Goal: Task Accomplishment & Management: Manage account settings

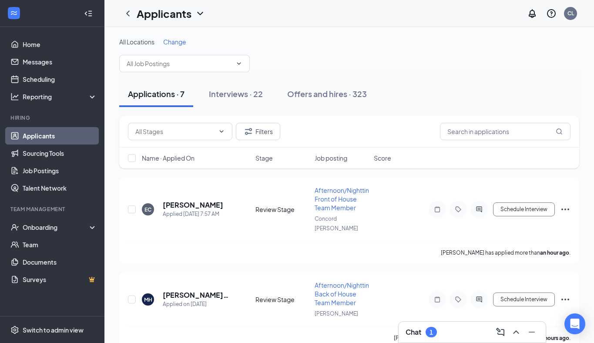
click at [452, 328] on div "Chat 1" at bounding box center [472, 332] width 133 height 14
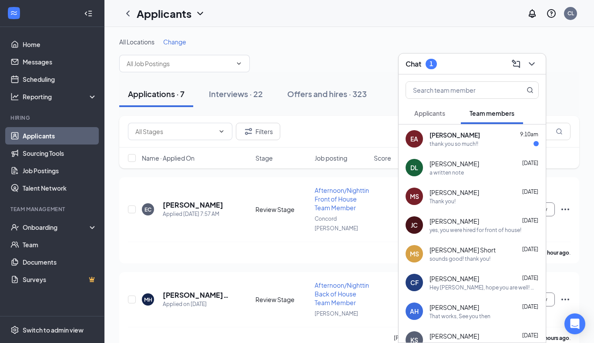
click at [438, 137] on span "[PERSON_NAME]" at bounding box center [455, 135] width 51 height 9
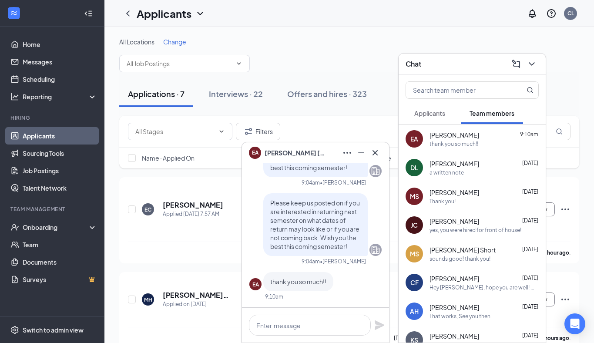
click at [459, 61] on div "Chat" at bounding box center [472, 63] width 133 height 13
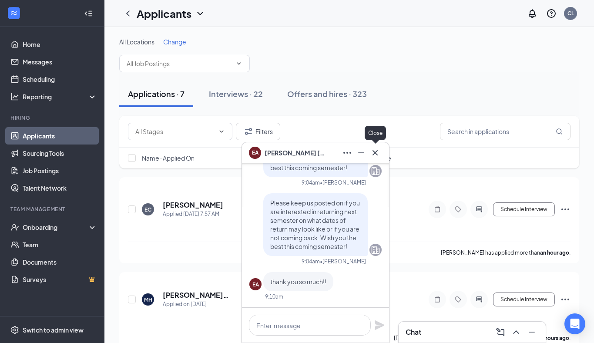
click at [373, 156] on icon "Cross" at bounding box center [375, 153] width 10 height 10
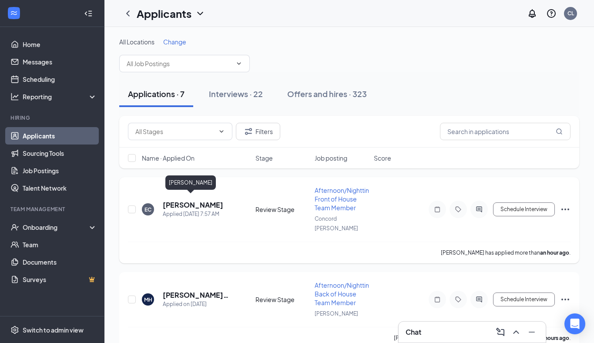
click at [193, 200] on h5 "[PERSON_NAME]" at bounding box center [193, 205] width 61 height 10
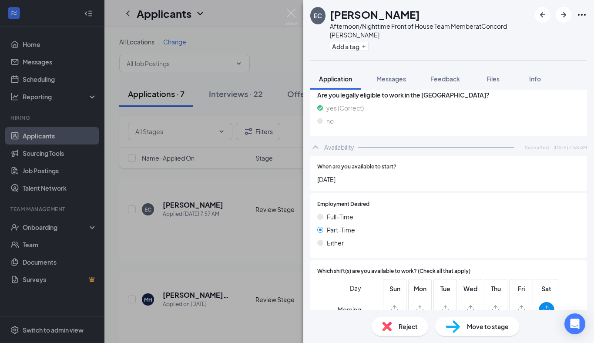
scroll to position [768, 0]
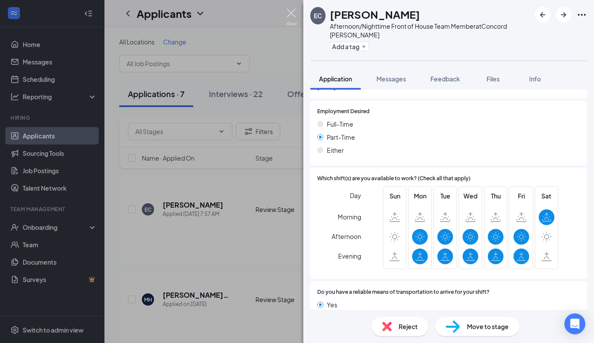
click at [289, 15] on img at bounding box center [291, 17] width 11 height 17
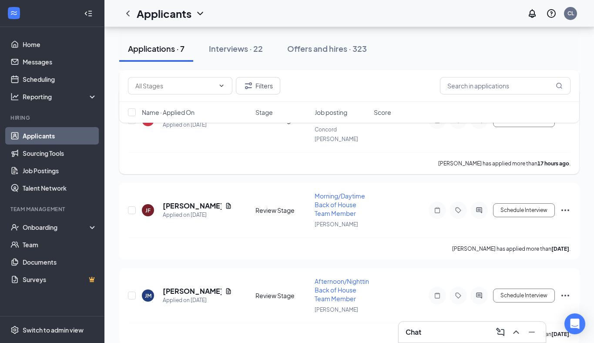
scroll to position [284, 0]
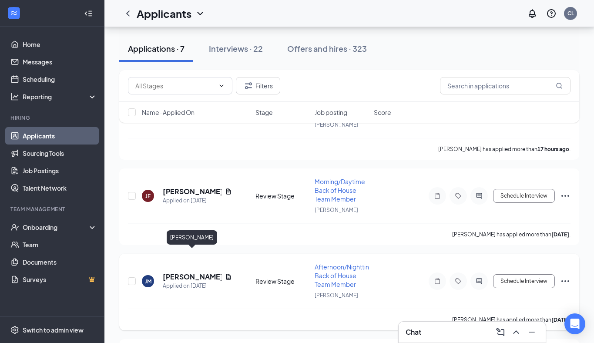
click at [192, 272] on h5 "[PERSON_NAME]" at bounding box center [192, 277] width 59 height 10
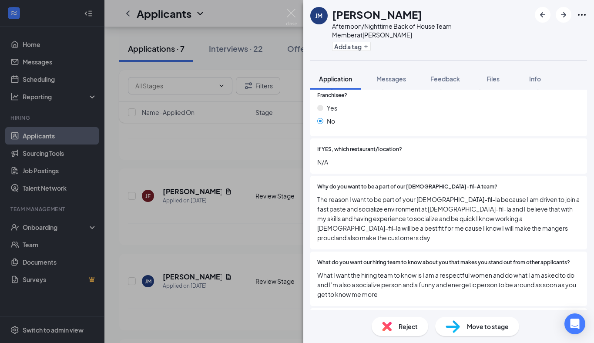
scroll to position [344, 0]
click at [290, 13] on img at bounding box center [291, 17] width 11 height 17
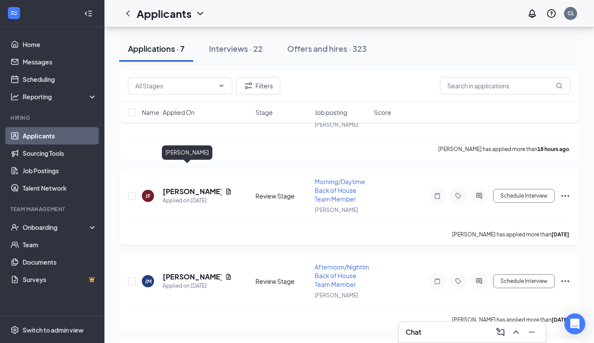
click at [183, 187] on h5 "[PERSON_NAME]" at bounding box center [192, 192] width 59 height 10
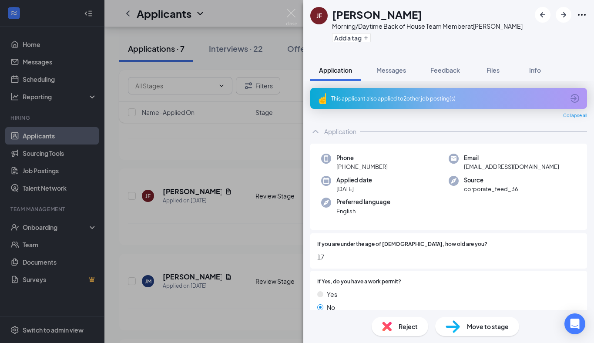
click at [377, 99] on div "This applicant also applied to 2 other job posting(s)" at bounding box center [447, 98] width 233 height 7
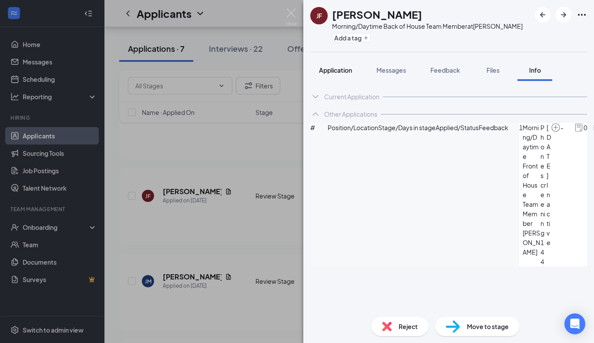
click at [328, 74] on div "Application" at bounding box center [335, 70] width 33 height 9
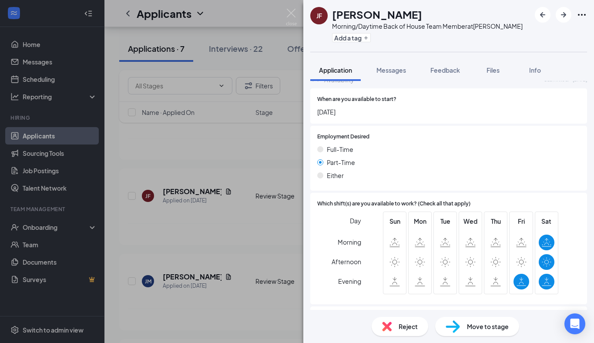
scroll to position [859, 0]
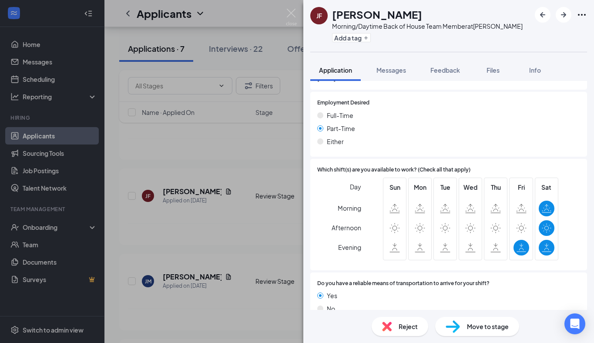
click at [392, 328] on div "Reject" at bounding box center [400, 326] width 57 height 19
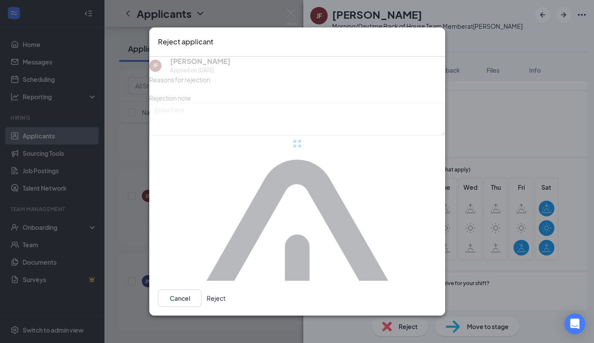
scroll to position [855, 0]
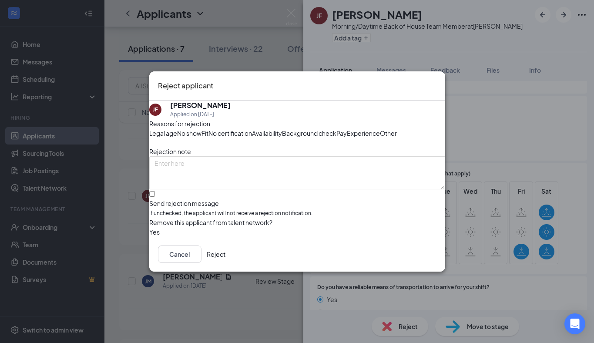
click at [282, 128] on span "Availability" at bounding box center [267, 133] width 30 height 10
click at [190, 230] on div "Reasons for rejection Legal age No show Fit No certification Availability Backg…" at bounding box center [297, 178] width 296 height 118
click at [155, 197] on input "Send rejection message If unchecked, the applicant will not receive a rejection…" at bounding box center [152, 194] width 6 height 6
checkbox input "true"
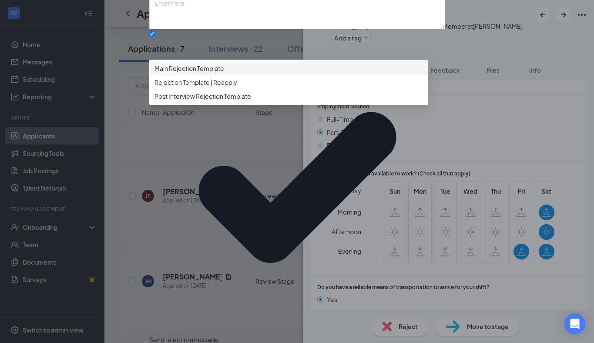
click at [238, 73] on span "Main Rejection Template" at bounding box center [289, 69] width 268 height 10
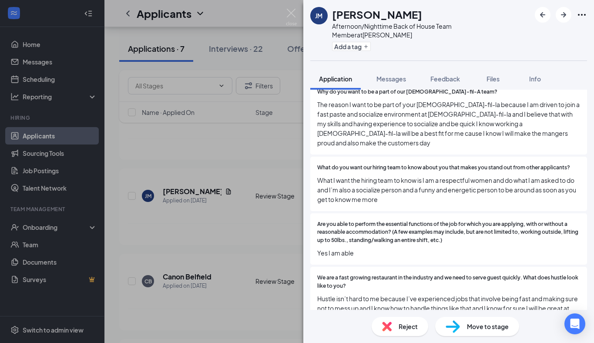
scroll to position [457, 0]
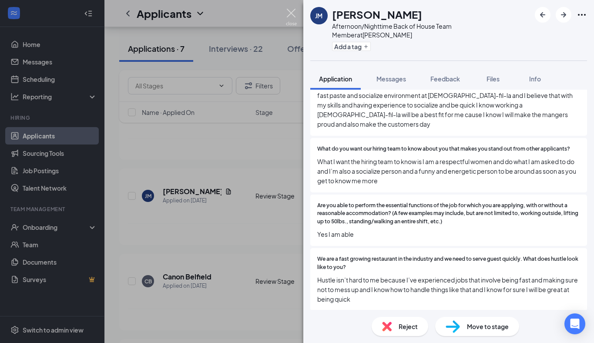
click at [293, 14] on img at bounding box center [291, 17] width 11 height 17
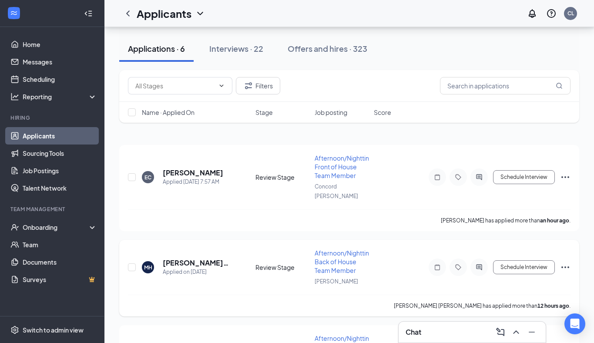
scroll to position [1, 0]
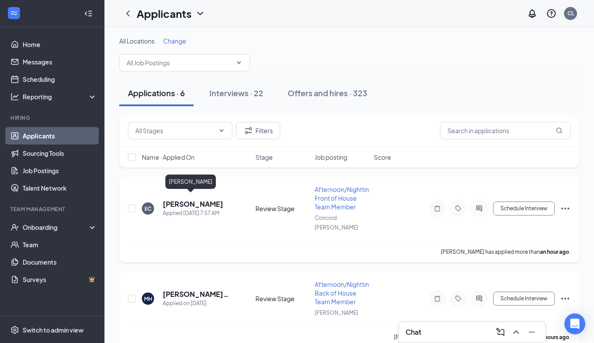
click at [183, 199] on h5 "[PERSON_NAME]" at bounding box center [193, 204] width 61 height 10
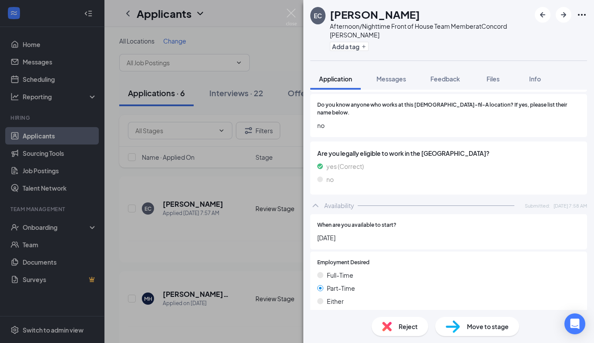
scroll to position [613, 0]
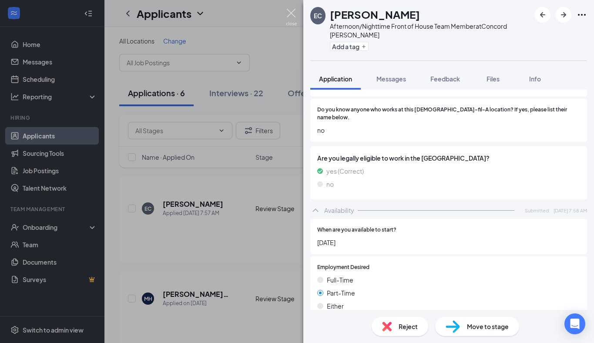
click at [292, 18] on img at bounding box center [291, 17] width 11 height 17
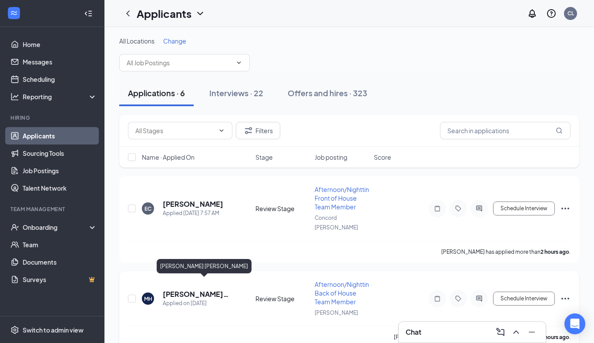
click at [176, 290] on h5 "[PERSON_NAME] [PERSON_NAME]" at bounding box center [197, 295] width 69 height 10
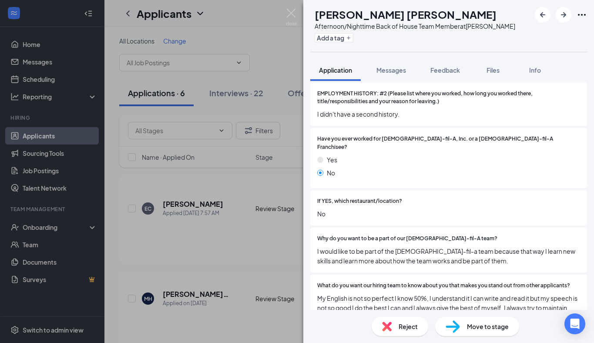
scroll to position [285, 0]
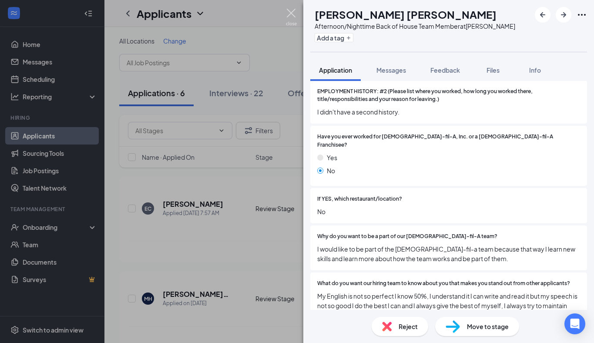
click at [287, 14] on img at bounding box center [291, 17] width 11 height 17
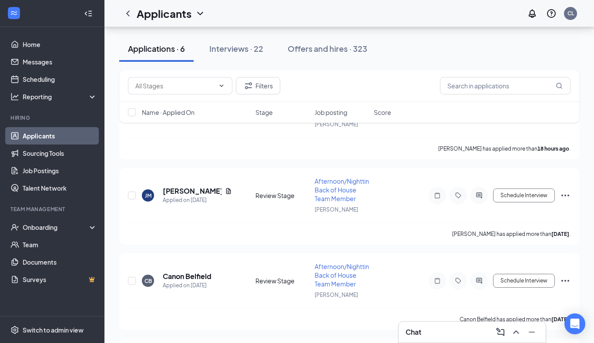
scroll to position [276, 0]
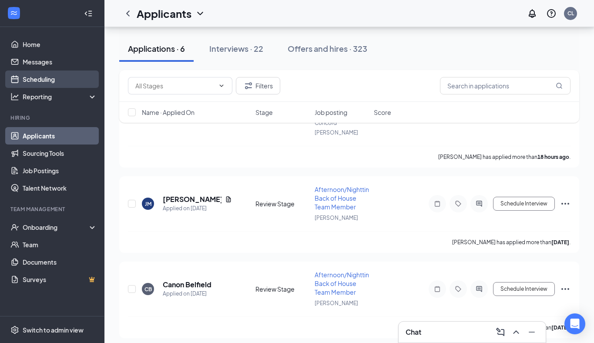
click at [52, 81] on link "Scheduling" at bounding box center [60, 79] width 74 height 17
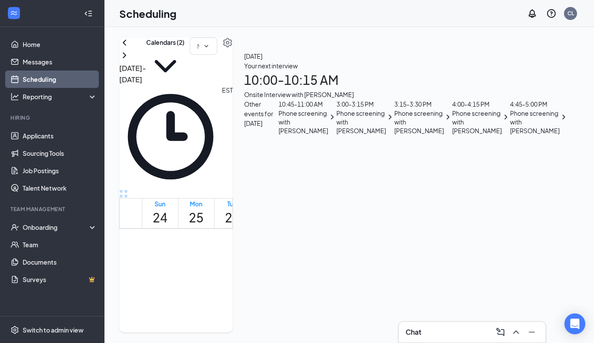
scroll to position [433, 0]
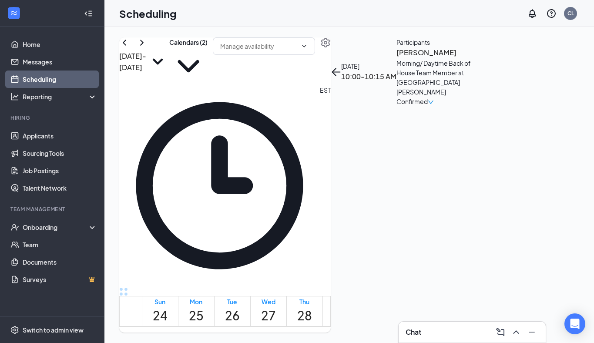
click at [440, 58] on h3 "[PERSON_NAME]" at bounding box center [442, 52] width 91 height 11
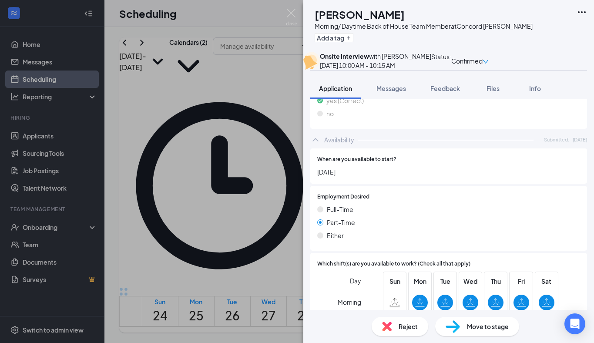
scroll to position [891, 0]
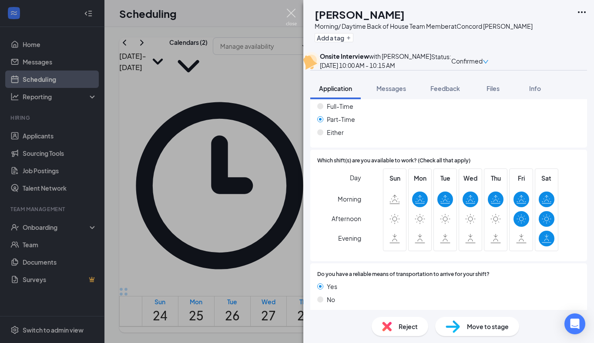
click at [288, 13] on img at bounding box center [291, 17] width 11 height 17
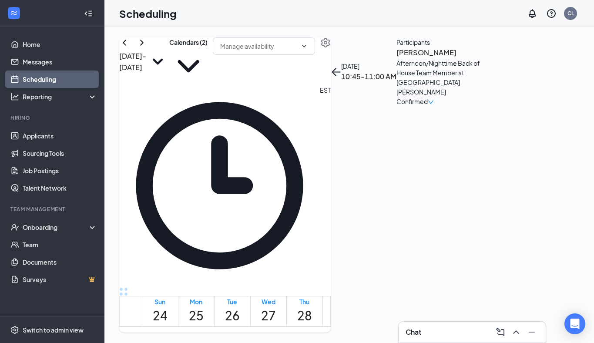
click at [440, 58] on h3 "[PERSON_NAME]" at bounding box center [442, 52] width 91 height 11
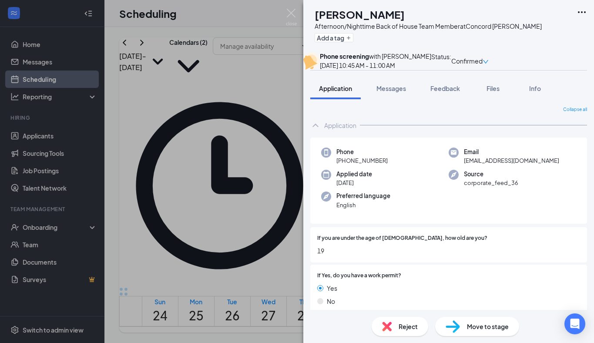
click at [294, 14] on img at bounding box center [291, 17] width 11 height 17
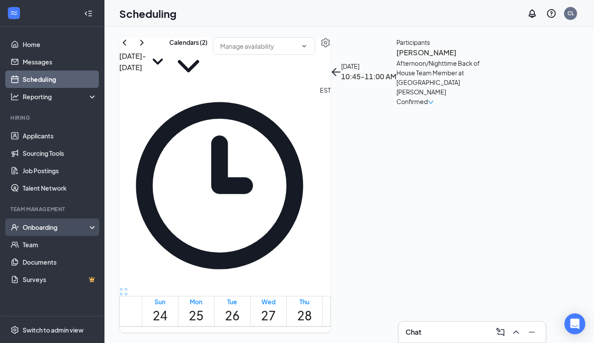
click at [37, 226] on div "Onboarding" at bounding box center [56, 227] width 67 height 9
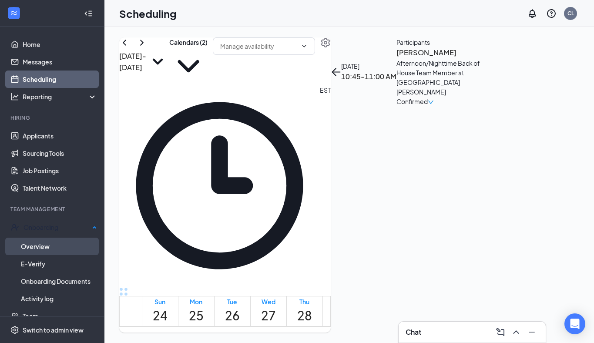
click at [36, 239] on link "Overview" at bounding box center [59, 246] width 76 height 17
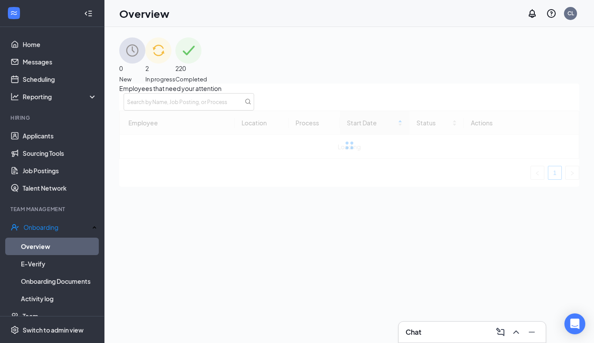
click at [172, 63] on img at bounding box center [158, 50] width 26 height 26
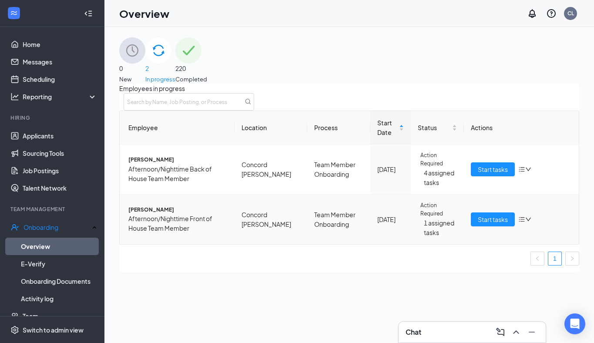
click at [152, 214] on span "[PERSON_NAME]" at bounding box center [177, 210] width 99 height 8
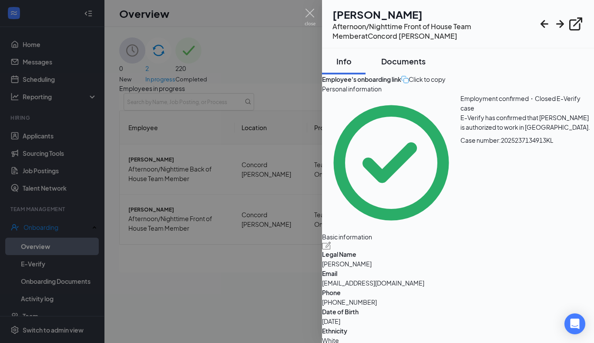
click at [407, 52] on button "Documents" at bounding box center [404, 61] width 62 height 26
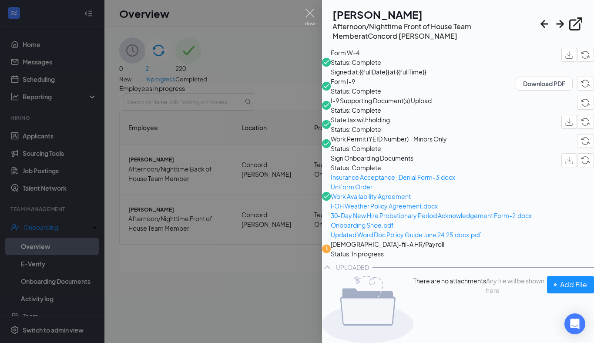
scroll to position [167, 0]
click at [401, 159] on span "Sign Onboarding Documents" at bounding box center [431, 158] width 201 height 10
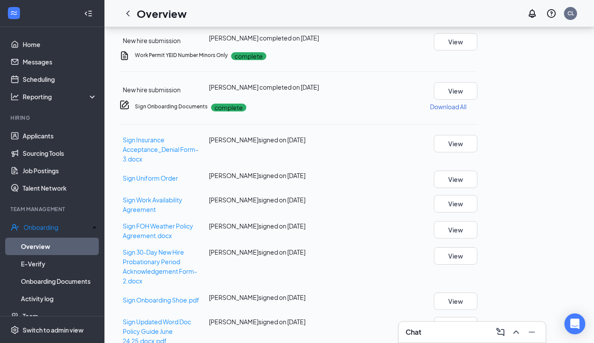
scroll to position [575, 0]
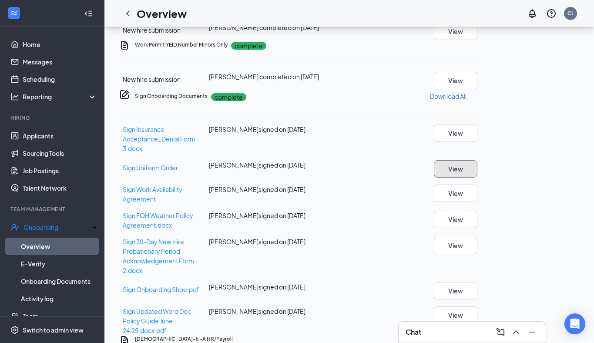
click at [478, 160] on button "View" at bounding box center [456, 168] width 44 height 17
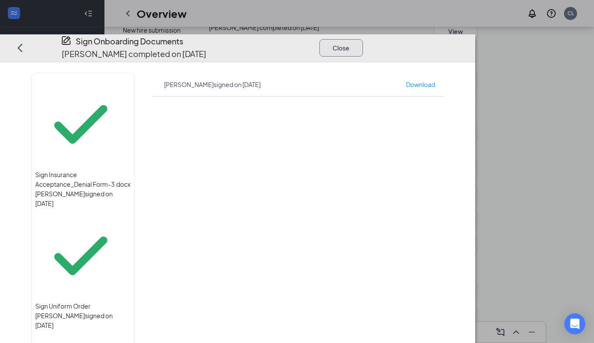
click at [363, 39] on button "Close" at bounding box center [342, 47] width 44 height 17
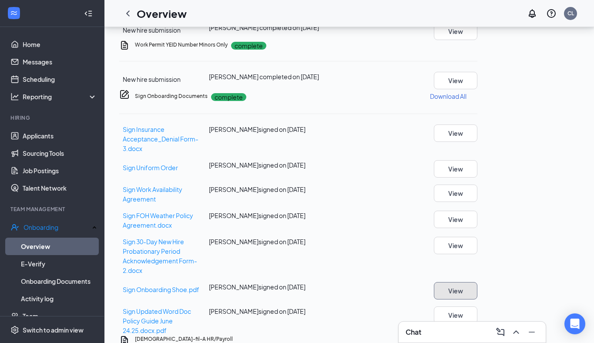
click at [478, 282] on button "View" at bounding box center [456, 290] width 44 height 17
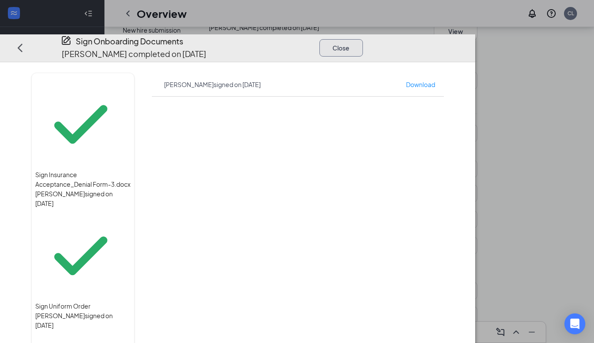
click at [363, 39] on button "Close" at bounding box center [342, 47] width 44 height 17
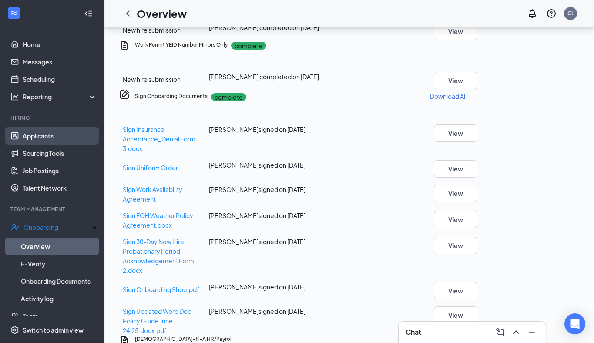
click at [58, 138] on link "Applicants" at bounding box center [60, 135] width 74 height 17
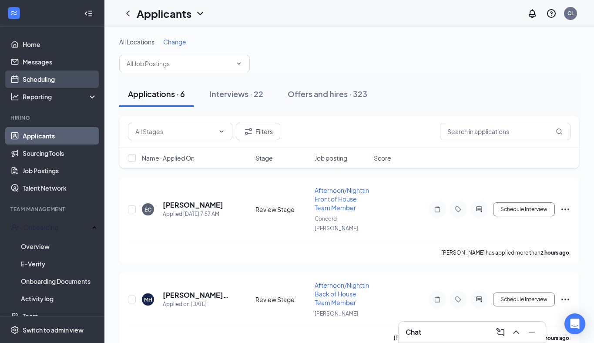
click at [43, 75] on link "Scheduling" at bounding box center [60, 79] width 74 height 17
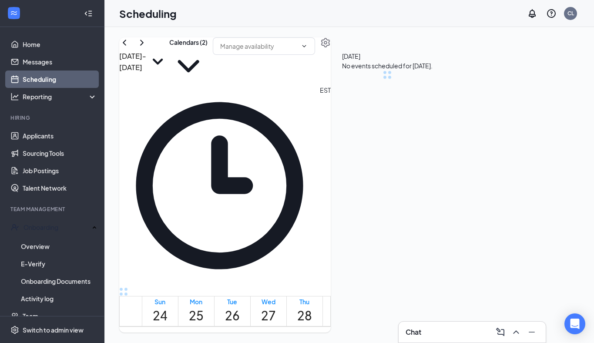
scroll to position [428, 0]
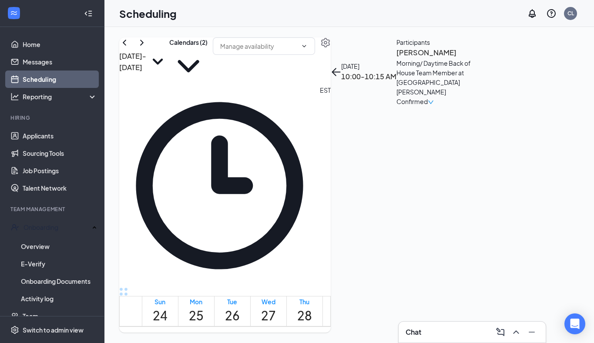
click at [441, 58] on h3 "[PERSON_NAME]" at bounding box center [442, 52] width 91 height 11
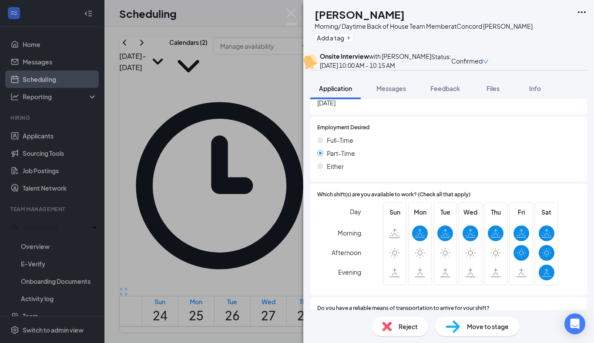
scroll to position [891, 0]
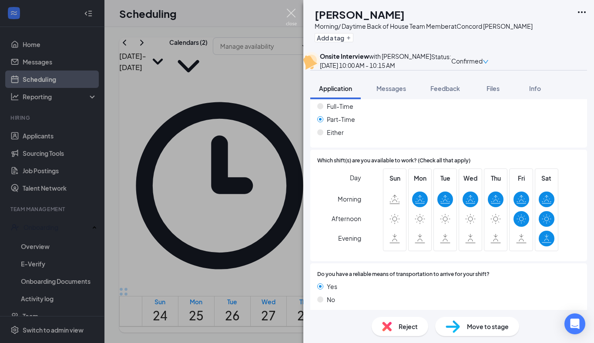
click at [294, 13] on img at bounding box center [291, 17] width 11 height 17
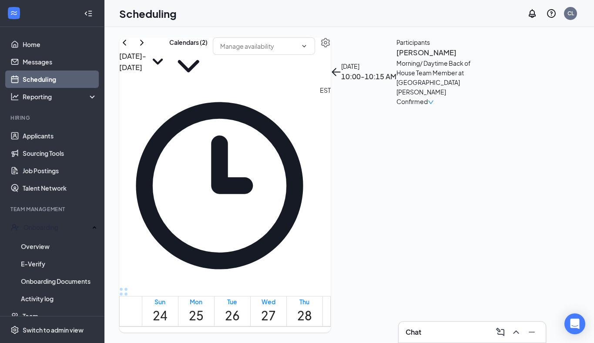
click at [443, 58] on h3 "[PERSON_NAME]" at bounding box center [442, 52] width 91 height 11
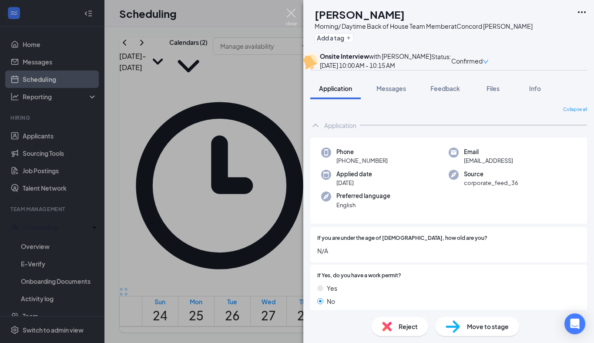
click at [290, 13] on img at bounding box center [291, 17] width 11 height 17
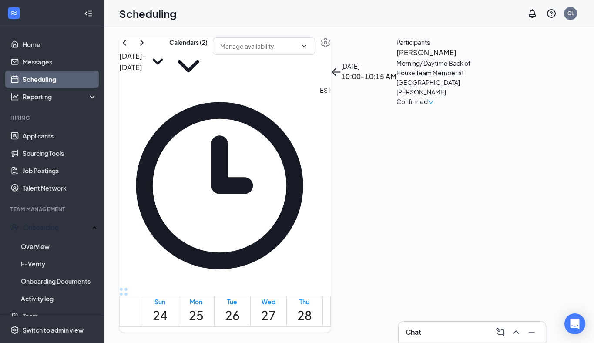
click at [438, 58] on h3 "[PERSON_NAME]" at bounding box center [442, 52] width 91 height 11
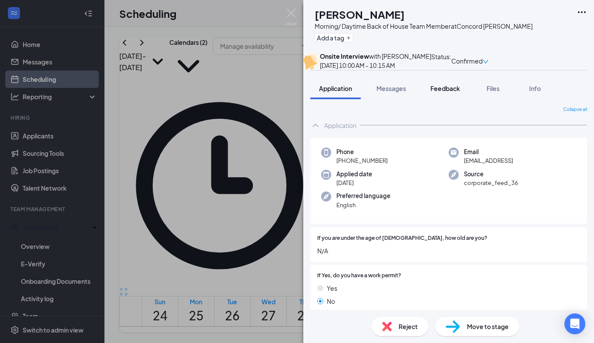
click at [460, 92] on span "Feedback" at bounding box center [446, 88] width 30 height 8
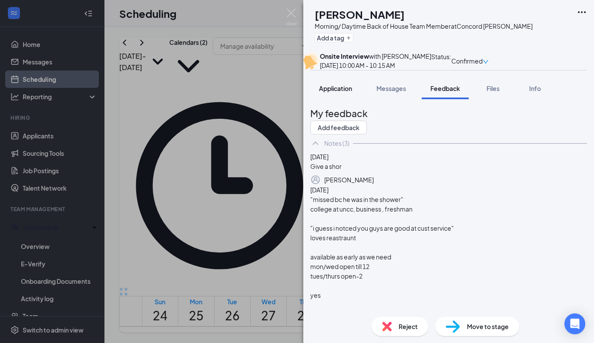
click at [335, 92] on span "Application" at bounding box center [335, 88] width 33 height 8
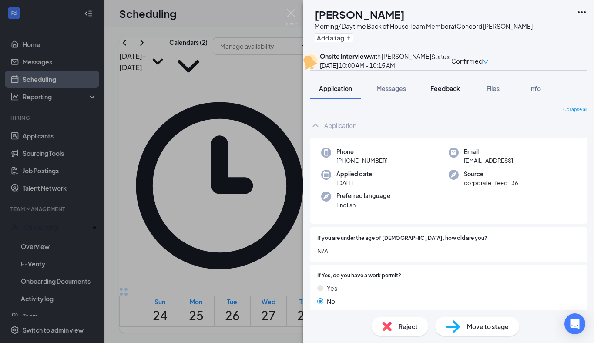
click at [440, 93] on div "Feedback" at bounding box center [446, 88] width 30 height 9
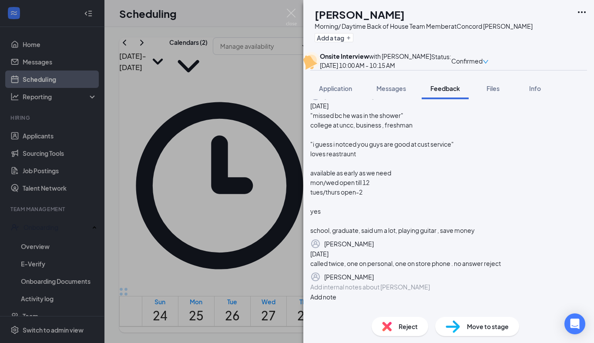
scroll to position [203, 0]
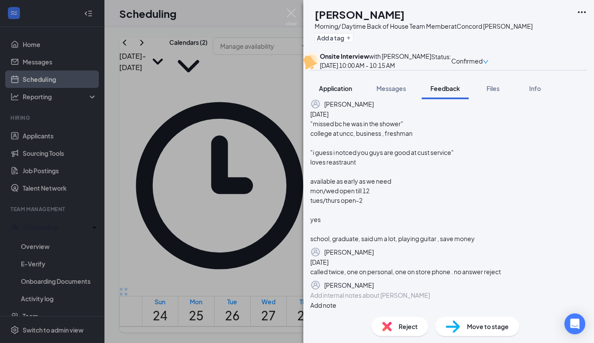
click at [324, 99] on button "Application" at bounding box center [335, 88] width 51 height 22
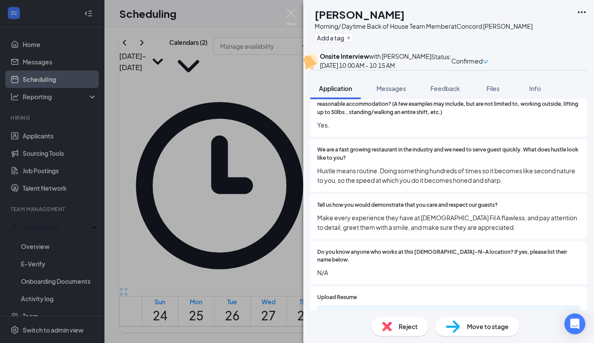
scroll to position [530, 0]
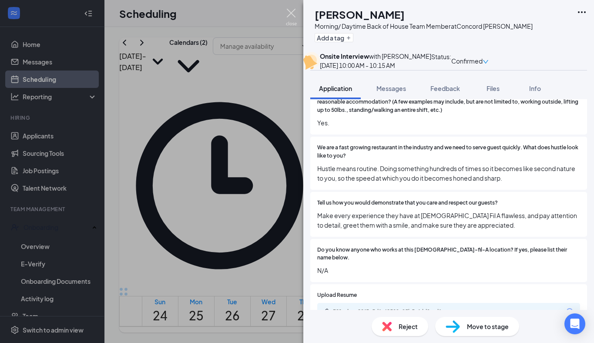
click at [291, 13] on img at bounding box center [291, 17] width 11 height 17
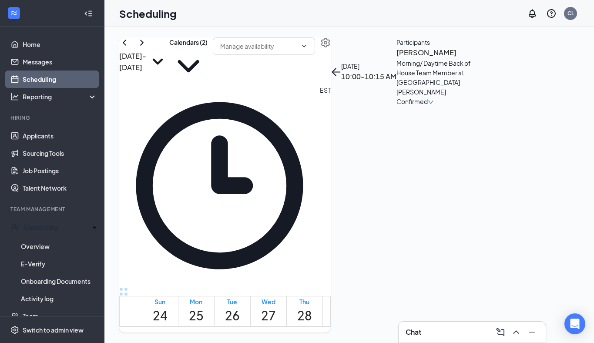
click at [438, 58] on h3 "[PERSON_NAME]" at bounding box center [442, 52] width 91 height 11
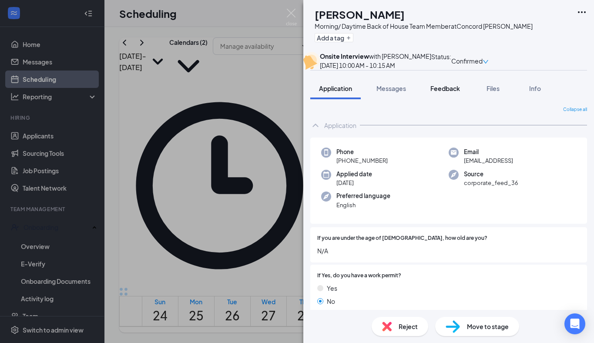
click at [437, 92] on span "Feedback" at bounding box center [446, 88] width 30 height 8
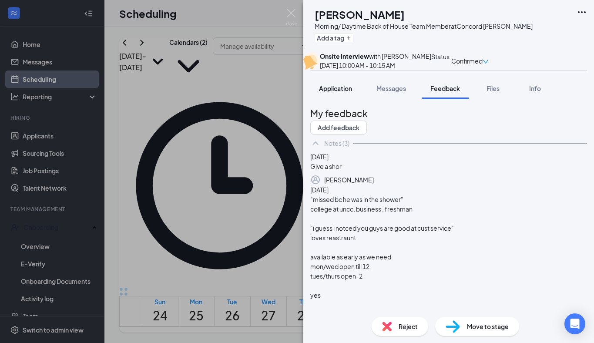
click at [334, 92] on span "Application" at bounding box center [335, 88] width 33 height 8
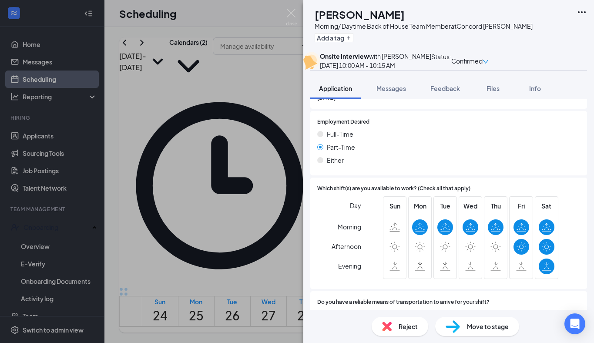
scroll to position [891, 0]
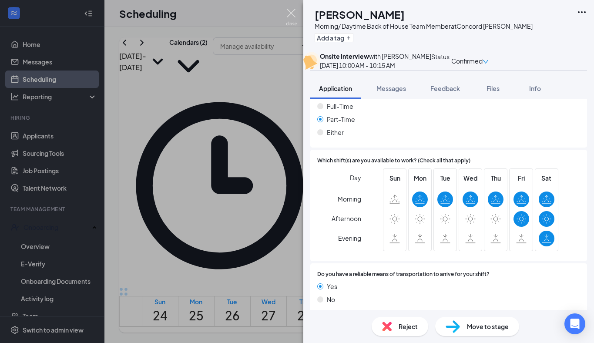
click at [291, 15] on img at bounding box center [291, 17] width 11 height 17
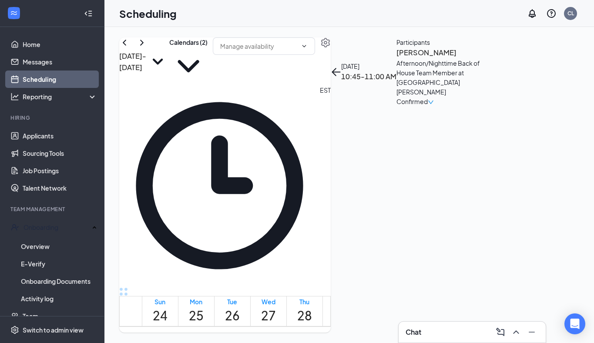
click at [441, 58] on h3 "[PERSON_NAME]" at bounding box center [442, 52] width 91 height 11
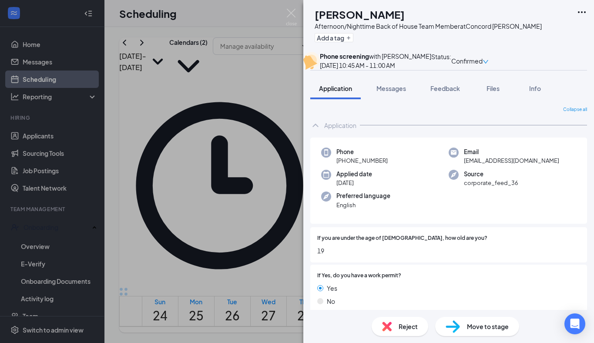
click at [250, 216] on div "AR [PERSON_NAME] Afternoon/Nighttime Back of House Team Member at [GEOGRAPHIC_D…" at bounding box center [297, 171] width 594 height 343
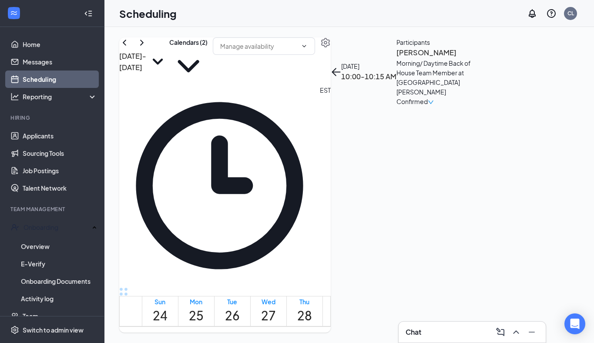
click at [447, 58] on h3 "[PERSON_NAME]" at bounding box center [442, 52] width 91 height 11
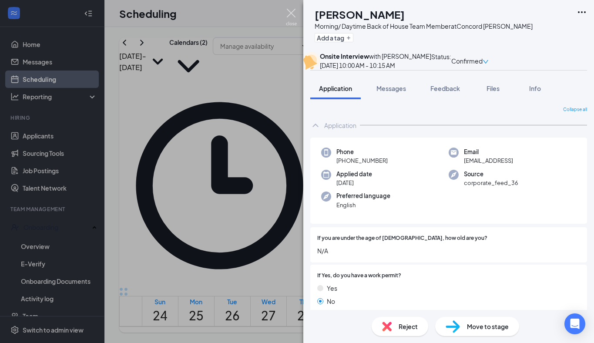
click at [290, 15] on img at bounding box center [291, 17] width 11 height 17
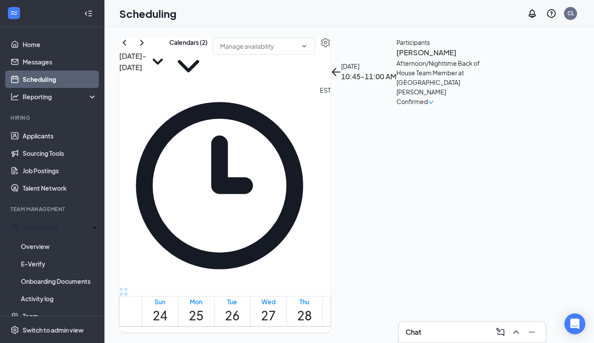
click at [454, 58] on h3 "[PERSON_NAME]" at bounding box center [442, 52] width 91 height 11
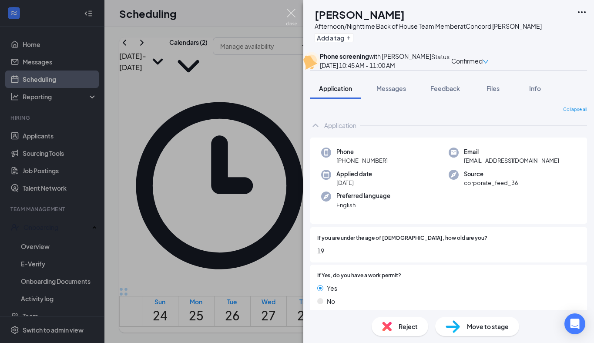
click at [290, 13] on img at bounding box center [291, 17] width 11 height 17
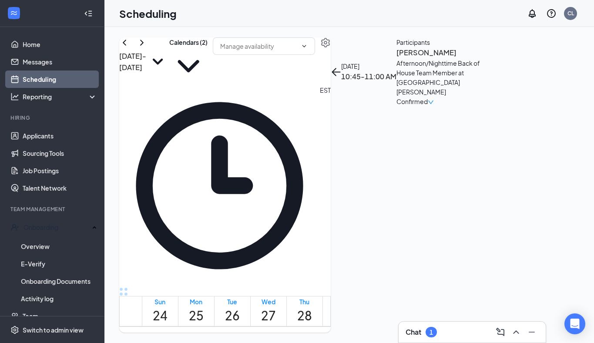
click at [451, 58] on h3 "[PERSON_NAME]" at bounding box center [442, 52] width 91 height 11
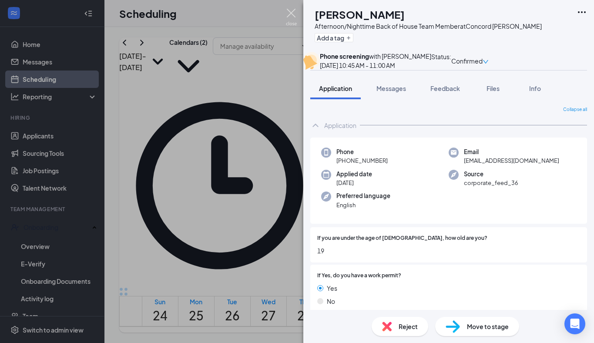
click at [290, 12] on img at bounding box center [291, 17] width 11 height 17
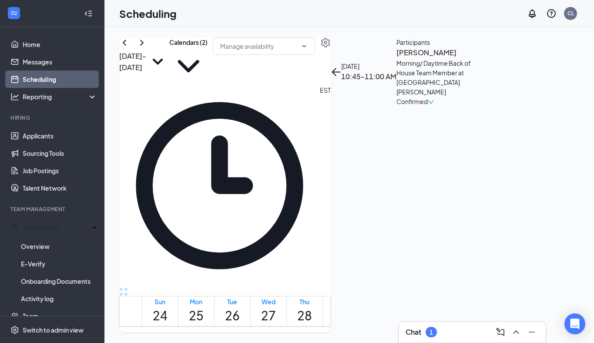
scroll to position [766, 0]
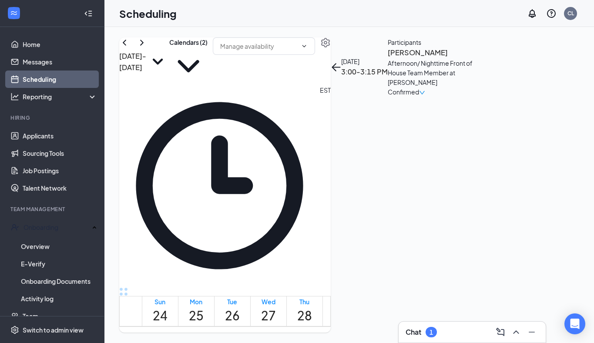
click at [463, 58] on h3 "[PERSON_NAME]" at bounding box center [433, 52] width 91 height 11
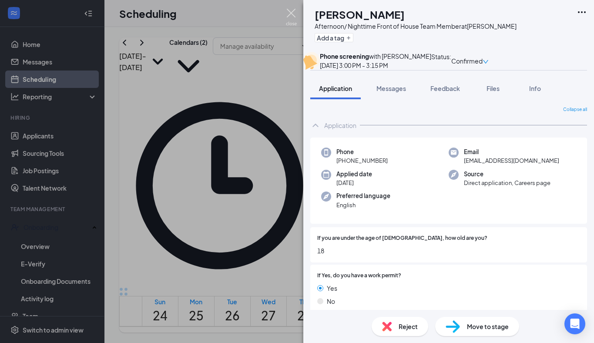
click at [294, 17] on img at bounding box center [291, 17] width 11 height 17
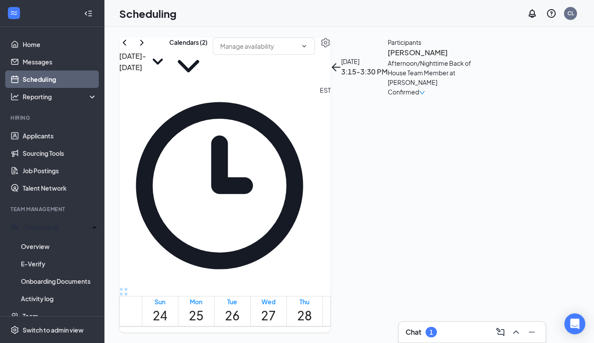
click at [432, 58] on h3 "[PERSON_NAME]" at bounding box center [433, 52] width 91 height 11
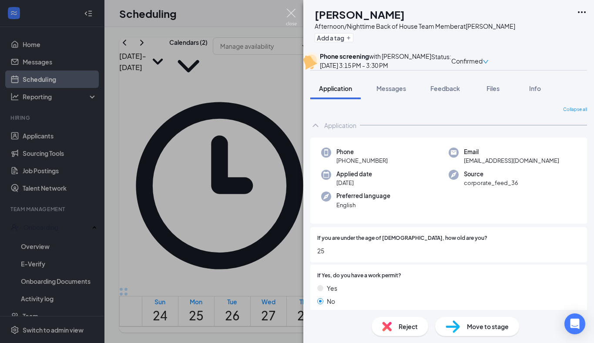
click at [293, 17] on img at bounding box center [291, 17] width 11 height 17
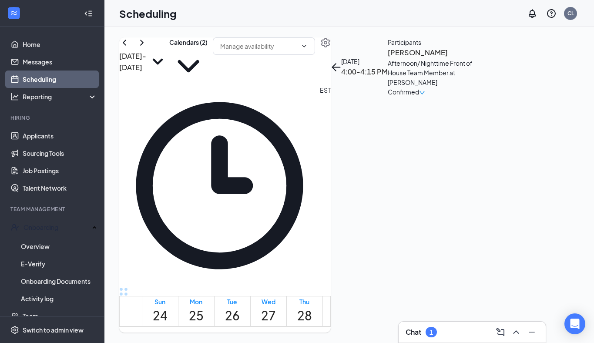
click at [461, 58] on h3 "[PERSON_NAME]" at bounding box center [433, 52] width 91 height 11
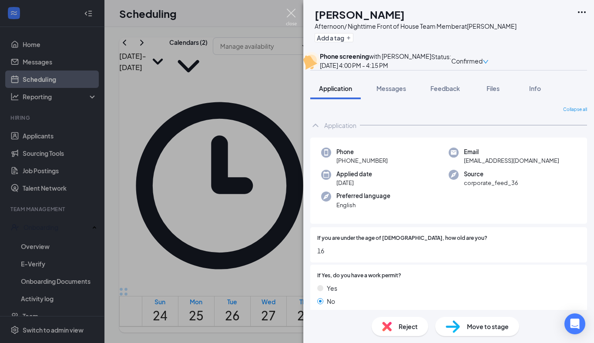
click at [293, 13] on img at bounding box center [291, 17] width 11 height 17
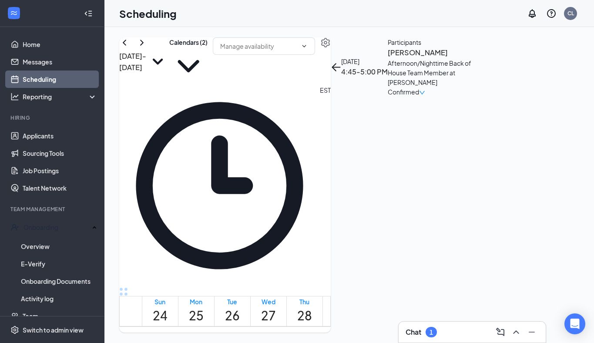
click at [436, 58] on h3 "[PERSON_NAME]" at bounding box center [433, 52] width 91 height 11
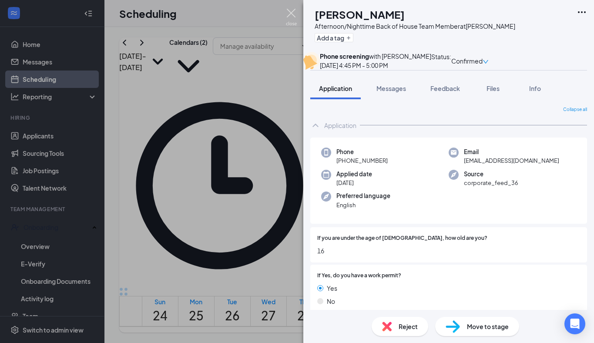
click at [295, 13] on img at bounding box center [291, 17] width 11 height 17
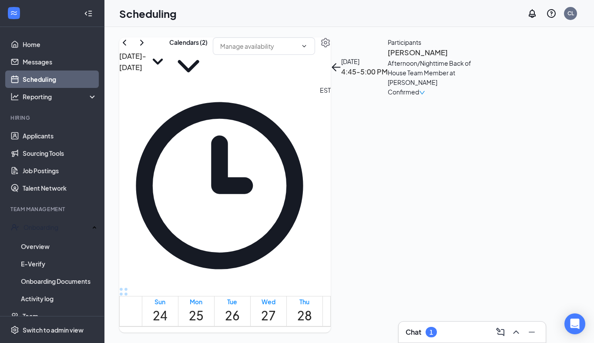
scroll to position [456, 0]
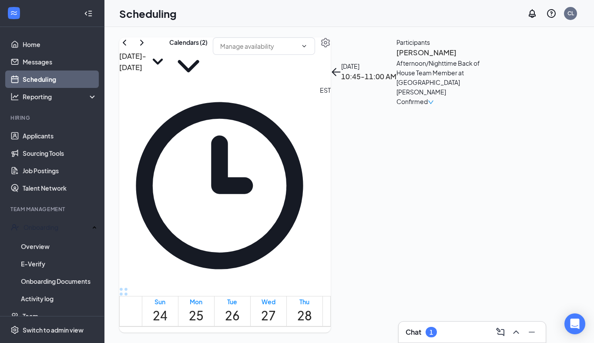
click at [446, 58] on h3 "[PERSON_NAME]" at bounding box center [442, 52] width 91 height 11
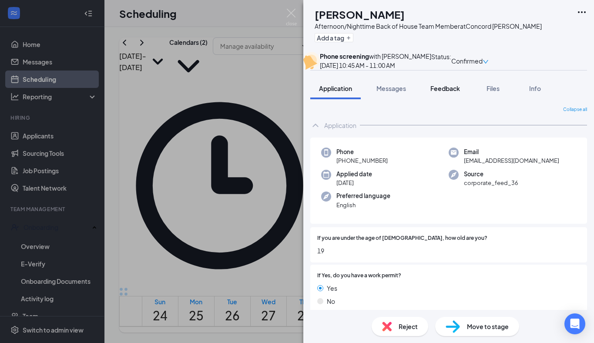
click at [435, 92] on span "Feedback" at bounding box center [446, 88] width 30 height 8
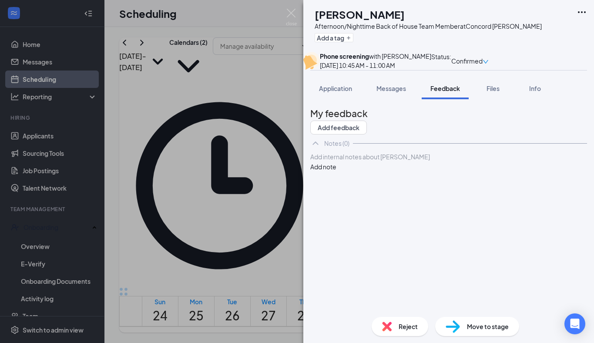
click at [367, 162] on div at bounding box center [449, 156] width 276 height 9
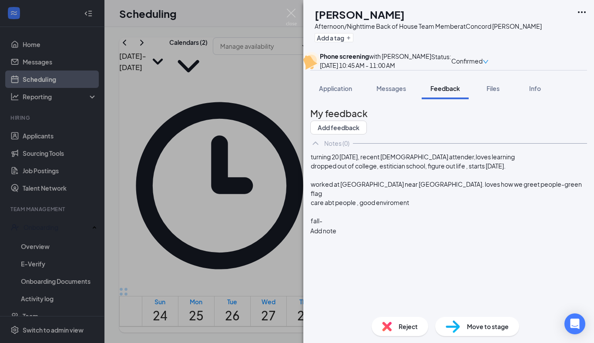
click at [327, 201] on div "turning 20 [DATE], recent [DEMOGRAPHIC_DATA] attender,loves learning dropped ou…" at bounding box center [448, 194] width 277 height 84
click at [329, 161] on span "turning 20 [DATE], recent [DEMOGRAPHIC_DATA] attender,loves learning" at bounding box center [413, 157] width 204 height 8
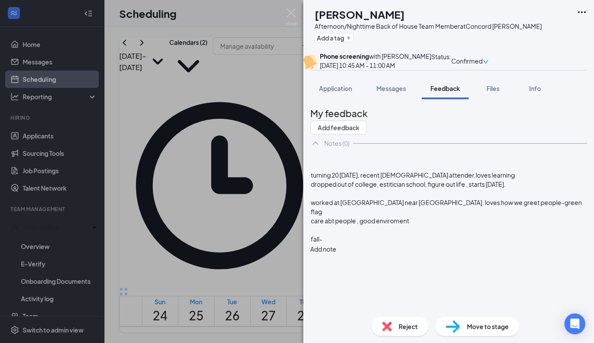
click at [337, 162] on div at bounding box center [449, 156] width 276 height 9
click at [349, 244] on div "fall-" at bounding box center [449, 239] width 276 height 9
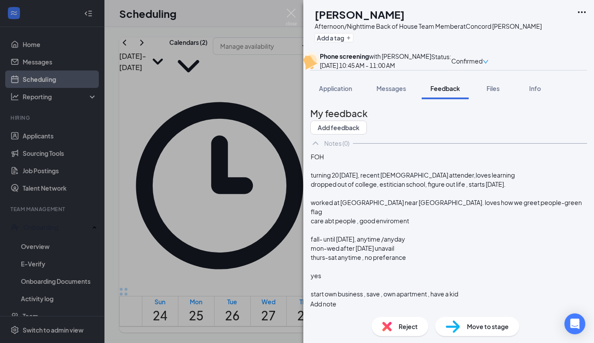
click at [337, 299] on button "Add note" at bounding box center [323, 304] width 26 height 10
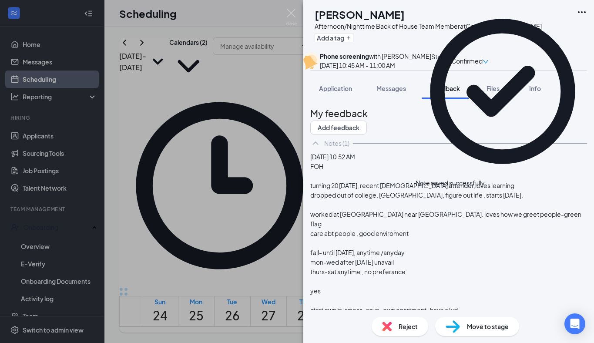
click at [469, 322] on span "Move to stage" at bounding box center [488, 327] width 42 height 10
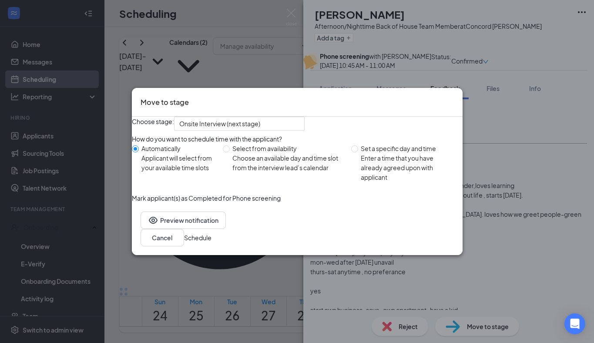
click at [212, 242] on button "Schedule" at bounding box center [197, 238] width 27 height 10
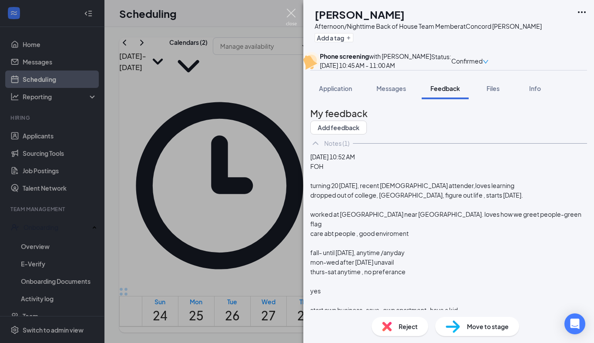
click at [289, 16] on img at bounding box center [291, 17] width 11 height 17
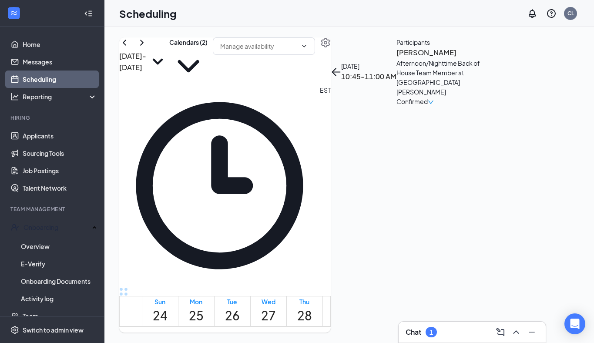
click at [464, 329] on div "Chat 1" at bounding box center [472, 332] width 133 height 14
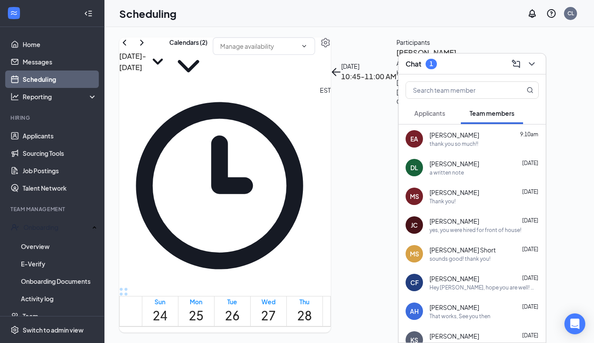
click at [466, 59] on div "Chat 1" at bounding box center [472, 63] width 133 height 13
